Goal: Information Seeking & Learning: Find specific fact

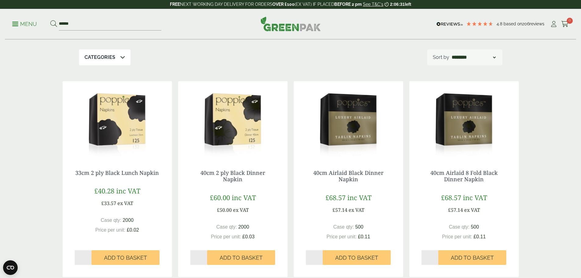
click at [26, 23] on p "Menu" at bounding box center [24, 23] width 25 height 7
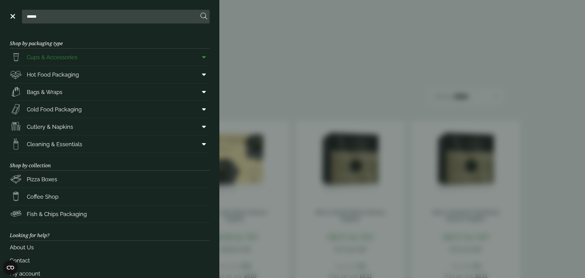
click at [25, 54] on span "Cups & Accessories" at bounding box center [44, 57] width 68 height 12
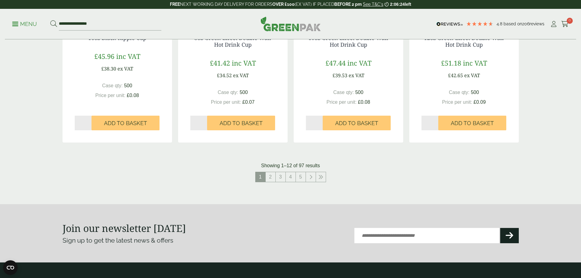
scroll to position [591, 0]
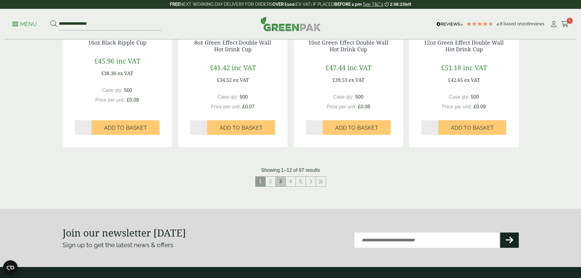
click at [281, 181] on link "3" at bounding box center [281, 182] width 10 height 10
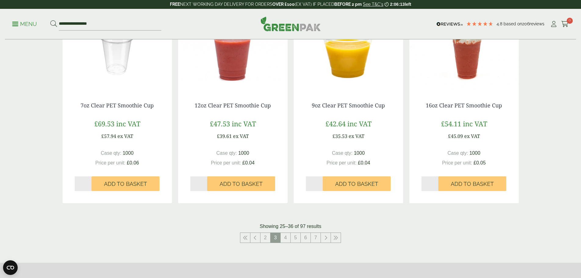
scroll to position [530, 0]
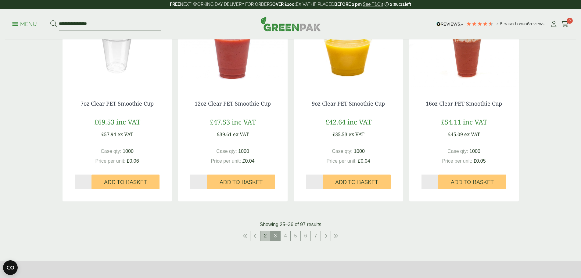
click at [267, 235] on link "2" at bounding box center [265, 236] width 10 height 10
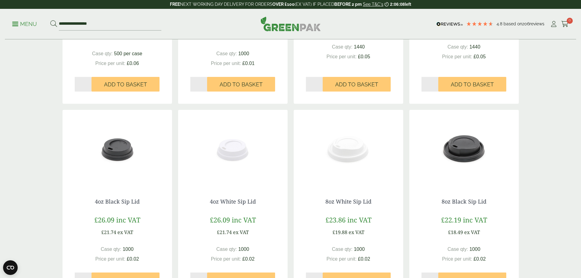
scroll to position [438, 0]
click at [470, 153] on img at bounding box center [463, 148] width 109 height 76
click at [464, 157] on img at bounding box center [463, 148] width 109 height 76
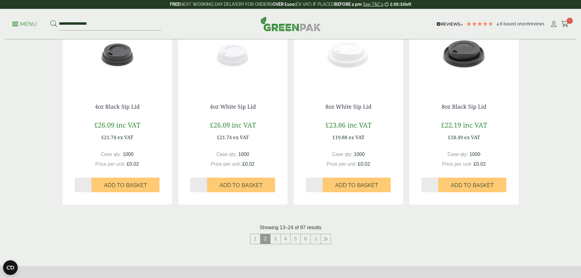
scroll to position [591, 0]
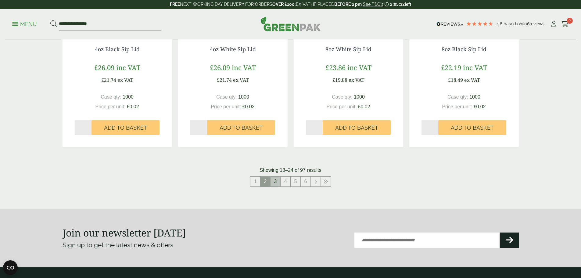
click at [273, 183] on link "3" at bounding box center [275, 182] width 10 height 10
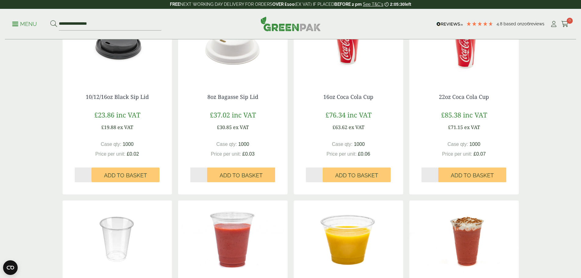
scroll to position [225, 0]
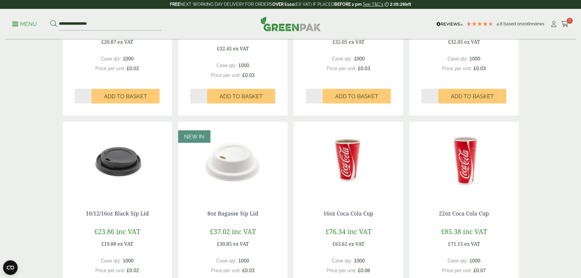
click at [120, 163] on img at bounding box center [117, 160] width 109 height 76
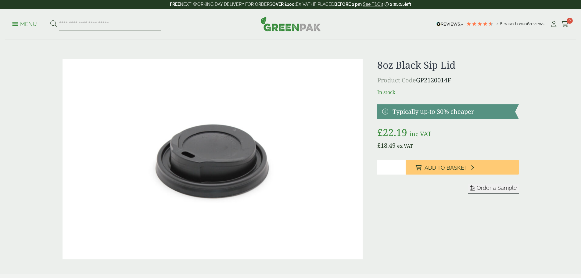
drag, startPoint x: 0, startPoint y: 0, endPoint x: 418, endPoint y: 84, distance: 426.6
click at [418, 84] on p "Product Code GP2120014F" at bounding box center [447, 80] width 141 height 9
copy p "GP2120014F"
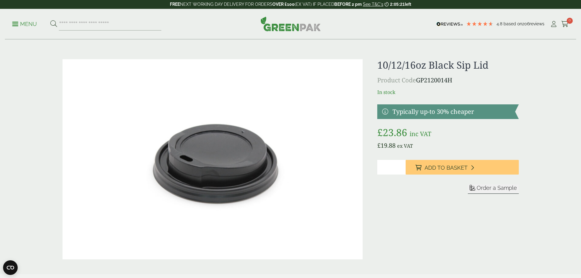
click at [458, 76] on p "Product Code GP2120014H" at bounding box center [447, 80] width 141 height 9
click at [461, 79] on p "Product Code GP2120014H" at bounding box center [447, 80] width 141 height 9
drag, startPoint x: 461, startPoint y: 80, endPoint x: 427, endPoint y: 82, distance: 34.5
click at [427, 82] on p "Product Code GP2120014H" at bounding box center [447, 80] width 141 height 9
copy div "GP2120014H"
